Goal: Information Seeking & Learning: Learn about a topic

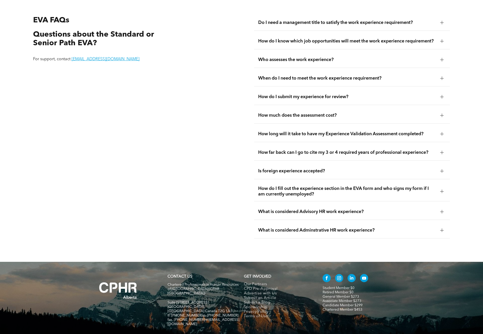
scroll to position [979, 0]
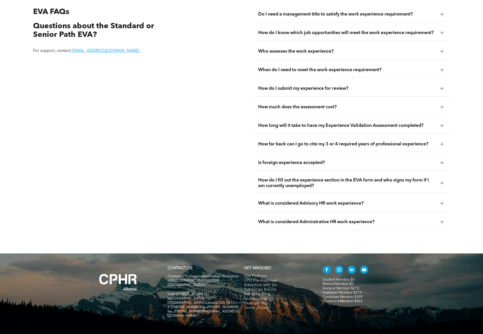
click at [414, 86] on span "How do I submit my experience for review?" at bounding box center [347, 89] width 178 height 6
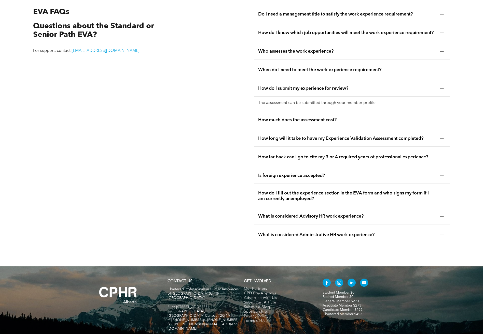
scroll to position [1004, 0]
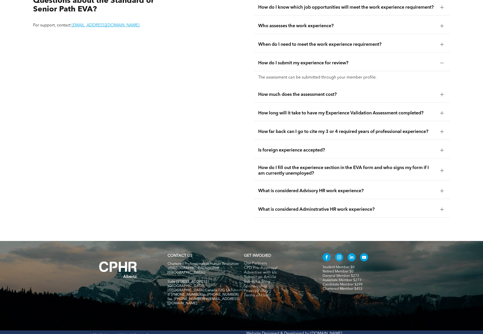
click at [363, 129] on span "How far back can I go to cite my 3 or 4 required years of professional experien…" at bounding box center [347, 132] width 178 height 6
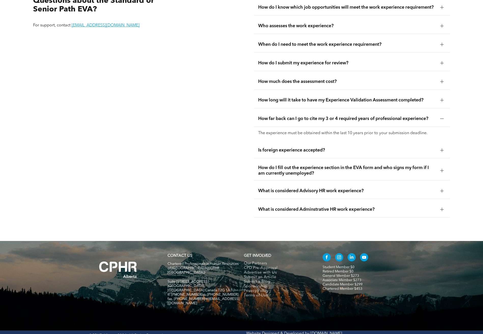
scroll to position [1006, 0]
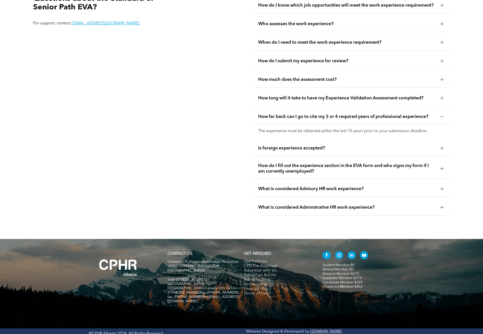
click at [365, 166] on span "How do I fill out the experience section in the EVA form and who signs my form …" at bounding box center [347, 168] width 178 height 11
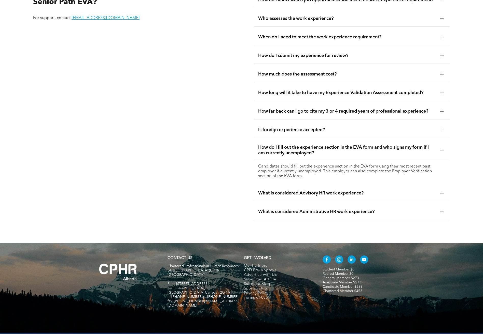
scroll to position [1016, 0]
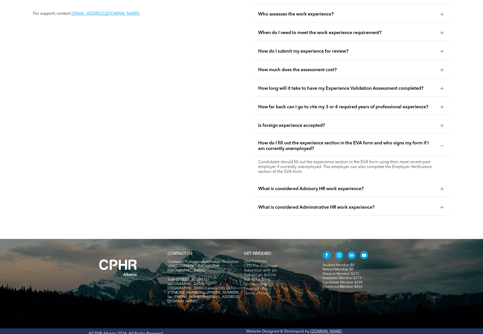
click at [354, 186] on span "What is considered Advisory HR work experience?" at bounding box center [347, 189] width 178 height 6
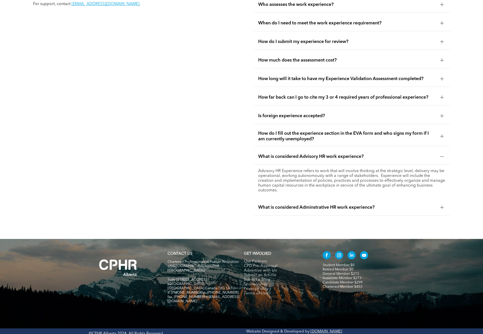
scroll to position [847, 0]
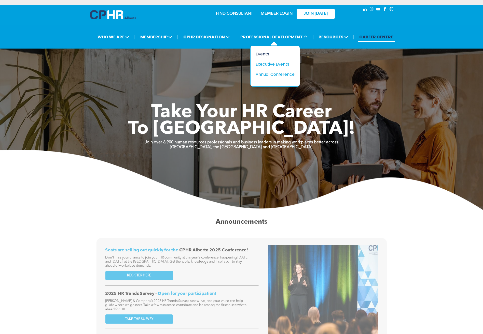
click at [268, 54] on div "Events" at bounding box center [272, 54] width 35 height 6
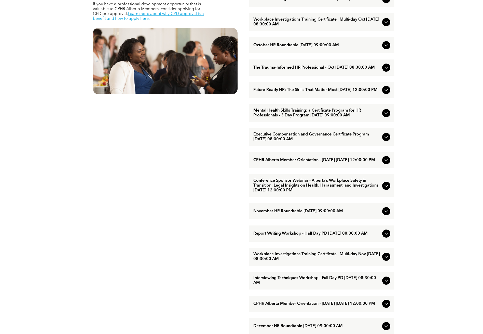
scroll to position [305, 0]
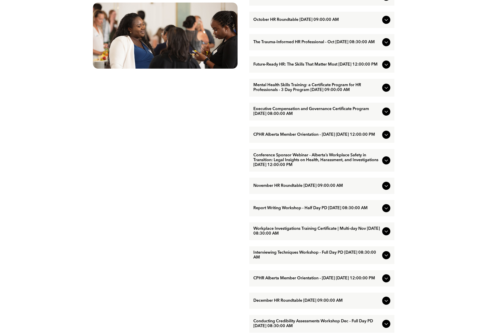
click at [388, 138] on icon at bounding box center [386, 135] width 6 height 6
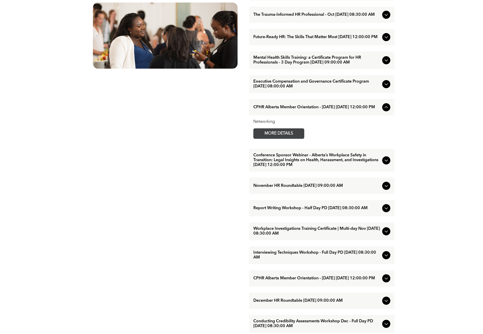
click at [269, 139] on span "MORE DETAILS" at bounding box center [278, 134] width 40 height 10
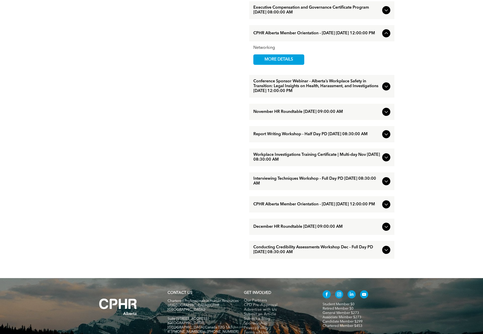
scroll to position [382, 0]
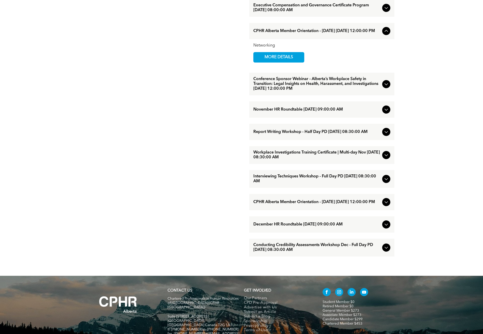
click at [384, 205] on icon at bounding box center [386, 202] width 6 height 6
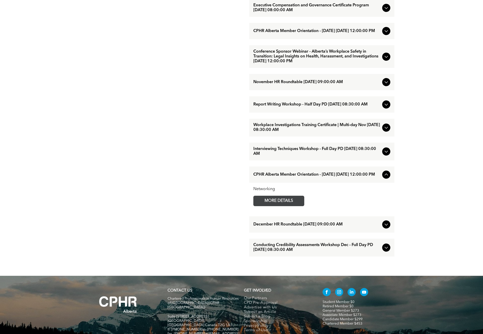
click at [288, 206] on span "MORE DETAILS" at bounding box center [278, 201] width 40 height 10
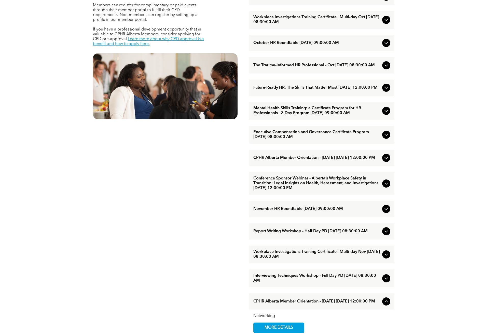
scroll to position [258, 0]
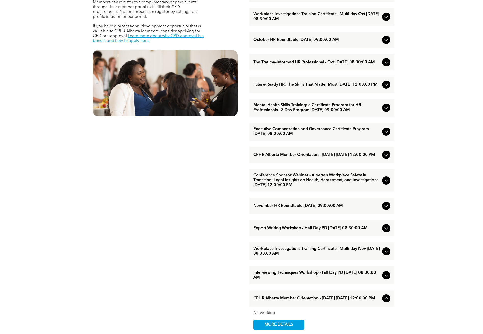
click at [385, 158] on icon at bounding box center [386, 155] width 6 height 6
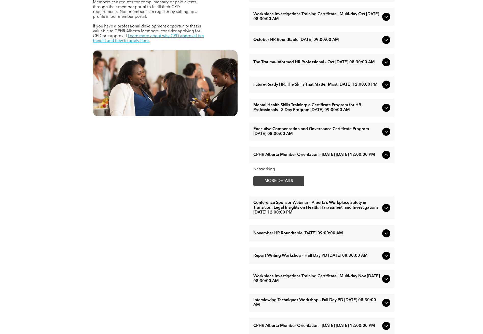
click at [289, 186] on span "MORE DETAILS" at bounding box center [278, 181] width 40 height 10
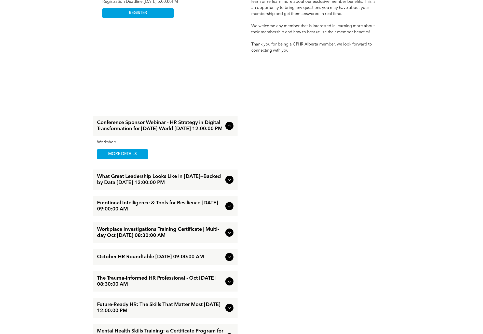
scroll to position [204, 0]
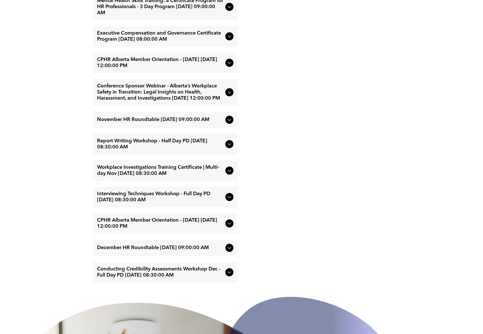
scroll to position [687, 0]
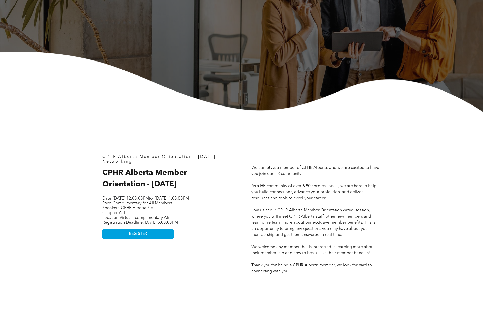
scroll to position [127, 0]
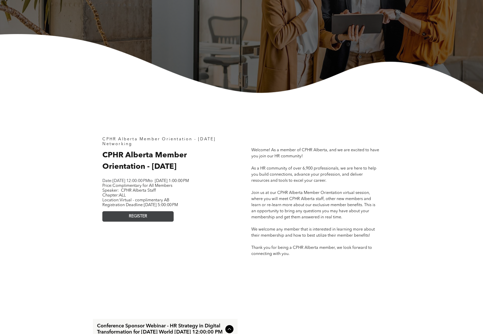
click at [155, 222] on link "REGISTER" at bounding box center [137, 216] width 71 height 10
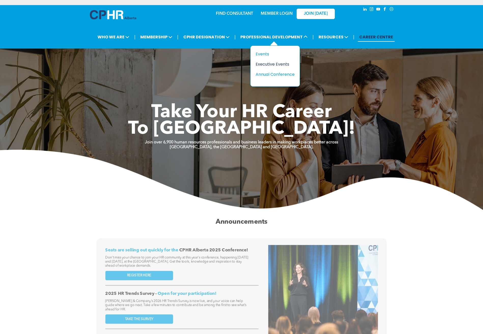
click at [269, 63] on div "Executive Events" at bounding box center [272, 64] width 35 height 6
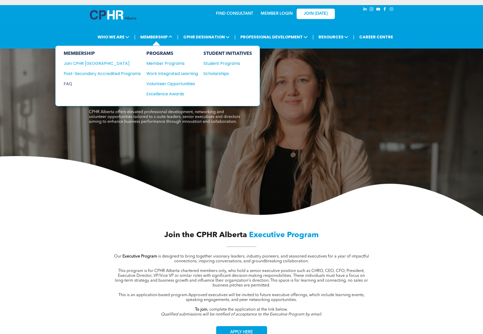
click at [72, 84] on div "FAQ" at bounding box center [98, 84] width 69 height 6
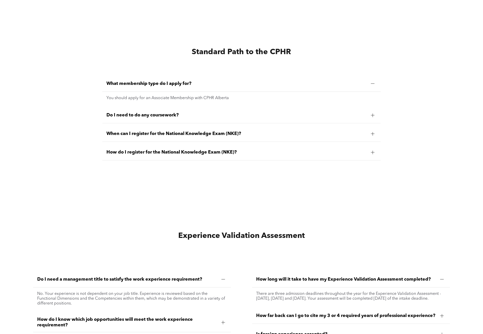
scroll to position [1246, 0]
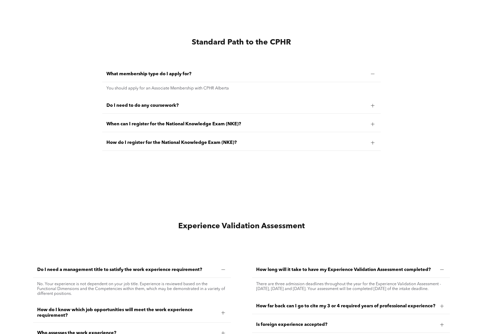
click at [374, 102] on div at bounding box center [373, 106] width 8 height 8
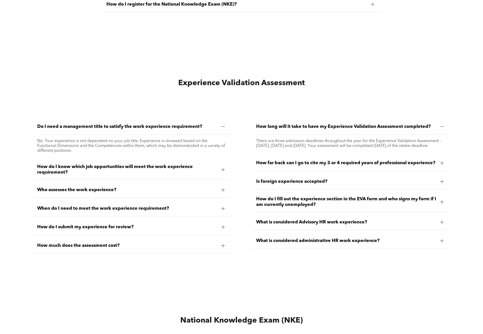
scroll to position [1399, 0]
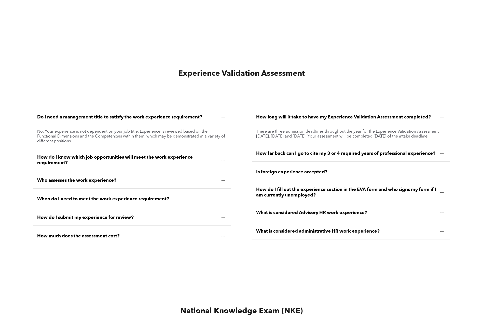
click at [163, 178] on span "Who assesses the work experience?" at bounding box center [127, 181] width 180 height 6
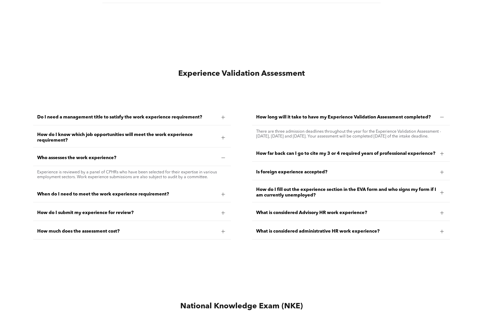
click at [161, 192] on span "When do I need to meet the work experience requirement?" at bounding box center [127, 195] width 180 height 6
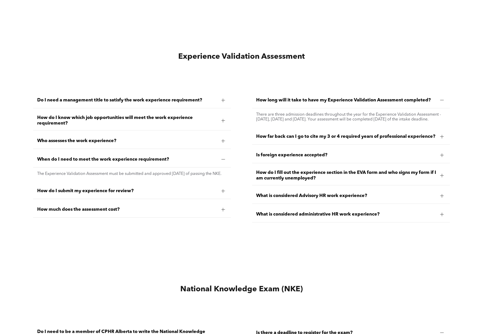
scroll to position [1425, 0]
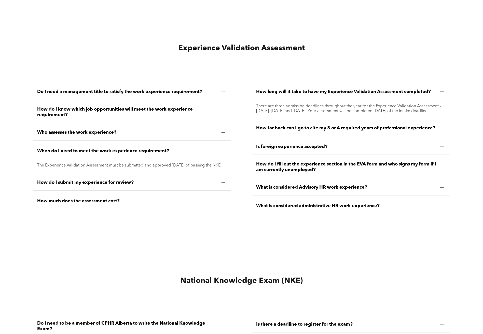
click at [371, 125] on div "How far back can I go to cite my 3 or 4 required years of professional experien…" at bounding box center [351, 128] width 198 height 16
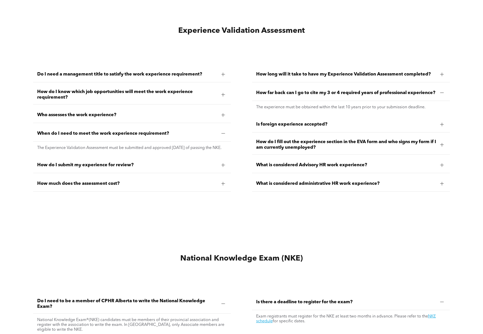
scroll to position [1450, 0]
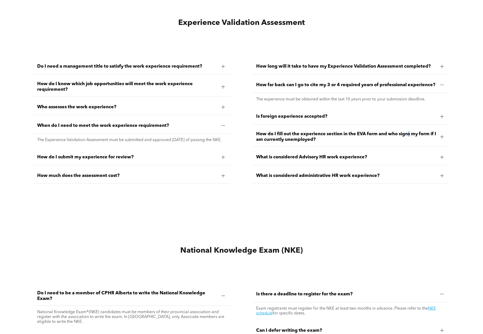
click at [411, 134] on span "How do I fill out the experience section in the EVA form and who signs my form …" at bounding box center [346, 136] width 180 height 11
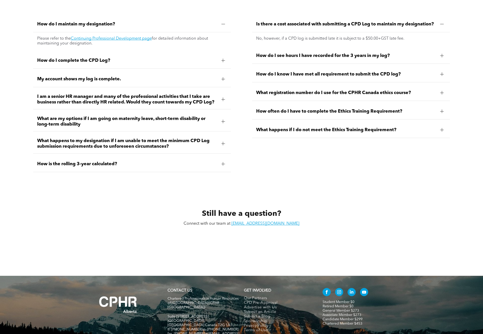
scroll to position [2284, 0]
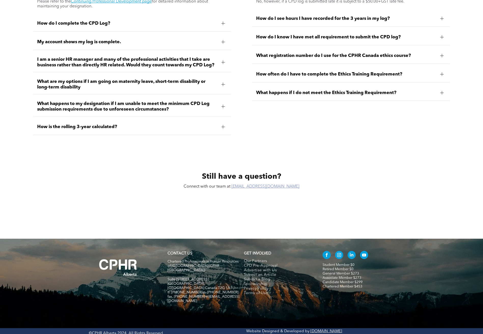
click at [262, 185] on link "[EMAIL_ADDRESS][DOMAIN_NAME]" at bounding box center [265, 187] width 68 height 4
click at [312, 215] on div "Still have a question? Connect with our team at [EMAIL_ADDRESS][DOMAIN_NAME]" at bounding box center [241, 196] width 483 height 85
drag, startPoint x: 284, startPoint y: 185, endPoint x: 250, endPoint y: 184, distance: 34.9
click at [250, 184] on p "Connect with our team at [EMAIL_ADDRESS][DOMAIN_NAME]" at bounding box center [241, 186] width 133 height 5
copy p "[EMAIL_ADDRESS][DOMAIN_NAME]"
